Goal: Navigation & Orientation: Understand site structure

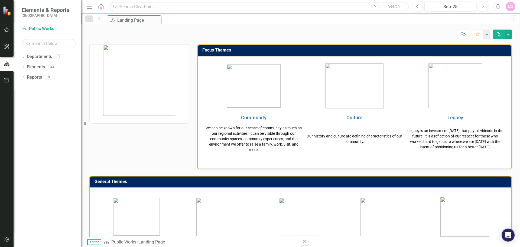
click at [303, 35] on div "Score: N/A Sep-25 Completed Comment Favorite PDF" at bounding box center [300, 34] width 422 height 9
click at [25, 56] on icon "Dropdown" at bounding box center [24, 57] width 4 height 3
click at [32, 67] on link "Public Works" at bounding box center [55, 67] width 51 height 6
click at [37, 68] on link "Public Works" at bounding box center [55, 67] width 51 height 6
click at [23, 76] on div "Dropdown" at bounding box center [24, 78] width 4 height 5
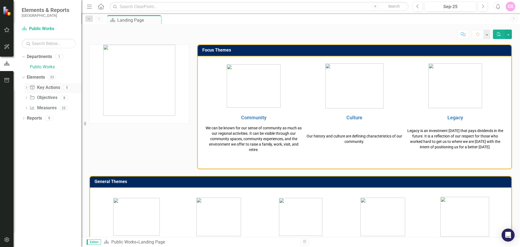
click at [53, 87] on link "Key Action Key Actions" at bounding box center [45, 87] width 30 height 6
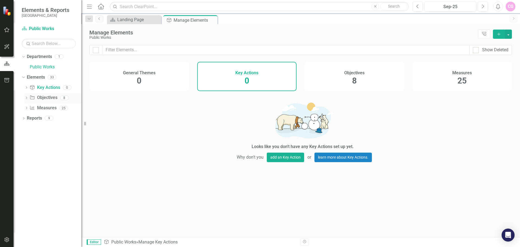
click at [45, 97] on link "Objective Objectives" at bounding box center [44, 97] width 28 height 6
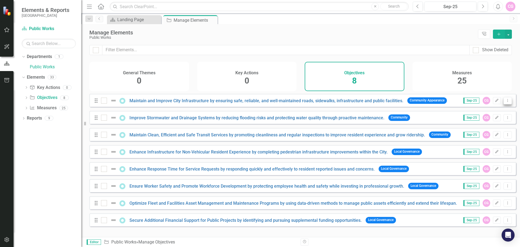
click at [505, 102] on icon "Dropdown Menu" at bounding box center [507, 101] width 5 height 4
click at [497, 86] on div "Measures 25" at bounding box center [462, 76] width 100 height 29
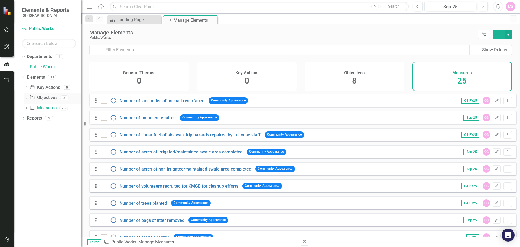
click at [48, 99] on link "Objective Objectives" at bounding box center [44, 97] width 28 height 6
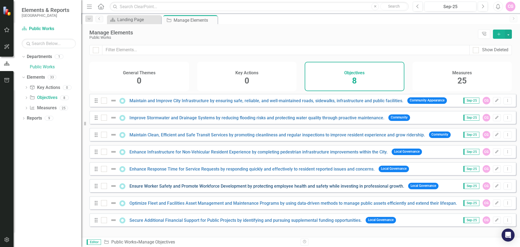
click at [390, 188] on link "Ensure Worker Safety and Promote Workforce Development by protecting employee h…" at bounding box center [266, 185] width 274 height 5
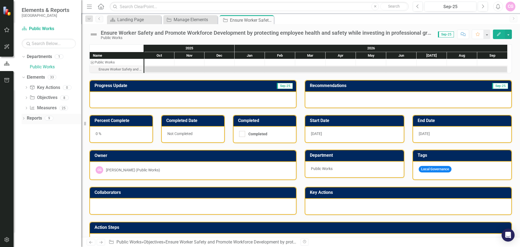
click at [37, 118] on link "Reports" at bounding box center [34, 118] width 15 height 6
click at [23, 118] on icon "Dropdown" at bounding box center [24, 118] width 4 height 3
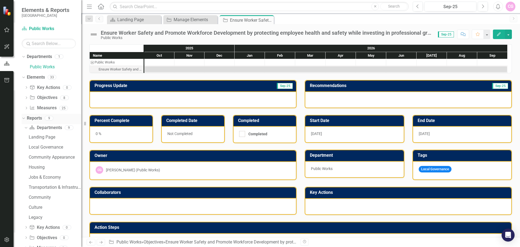
click at [23, 120] on div "Dropdown Reports 9" at bounding box center [52, 119] width 60 height 10
click at [23, 117] on icon "Dropdown" at bounding box center [22, 118] width 3 height 4
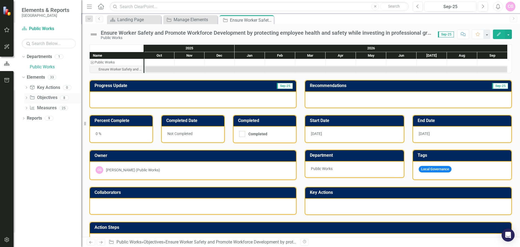
click at [41, 97] on link "Objective Objectives" at bounding box center [44, 97] width 28 height 6
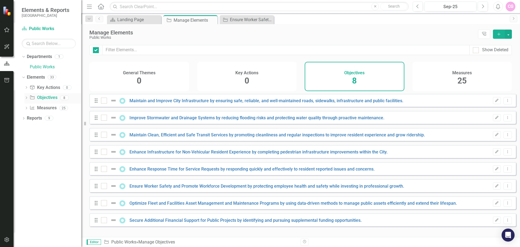
checkbox input "false"
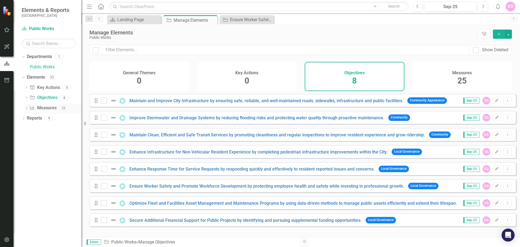
click at [42, 107] on link "Measure Measures" at bounding box center [43, 108] width 27 height 6
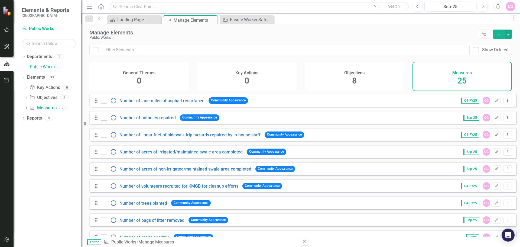
click at [513, 7] on div "CG" at bounding box center [510, 7] width 10 height 10
click at [360, 29] on div "Manage Elements Public Works Tree Explorer Add" at bounding box center [300, 34] width 438 height 21
click at [104, 103] on div at bounding box center [104, 100] width 6 height 6
click at [104, 101] on input "checkbox" at bounding box center [103, 99] width 4 height 4
click at [104, 103] on div at bounding box center [104, 100] width 6 height 6
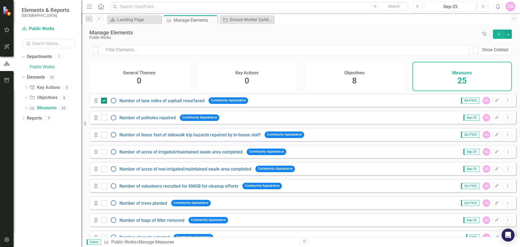
click at [104, 101] on input "checkbox" at bounding box center [103, 99] width 4 height 4
click at [113, 104] on img at bounding box center [113, 100] width 6 height 6
click at [104, 101] on input "checkbox" at bounding box center [103, 99] width 4 height 4
click at [110, 104] on img at bounding box center [113, 100] width 6 height 6
click at [104, 101] on input "checkbox" at bounding box center [103, 99] width 4 height 4
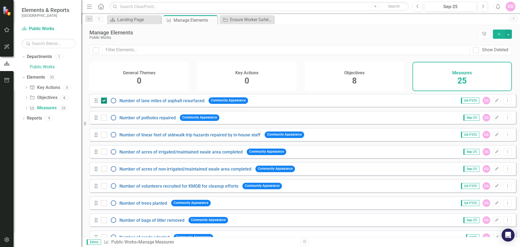
checkbox input "false"
click at [97, 103] on icon at bounding box center [96, 100] width 3 height 4
click at [514, 9] on div "CG" at bounding box center [510, 7] width 10 height 10
click at [490, 68] on link "Logout Log Out" at bounding box center [493, 68] width 43 height 10
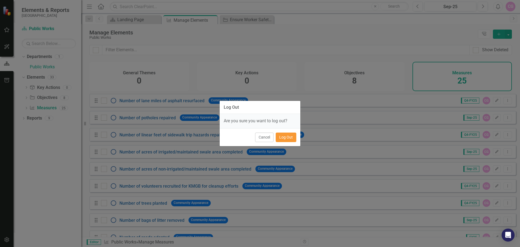
click at [280, 141] on button "Log Out" at bounding box center [286, 136] width 21 height 9
